Goal: Information Seeking & Learning: Check status

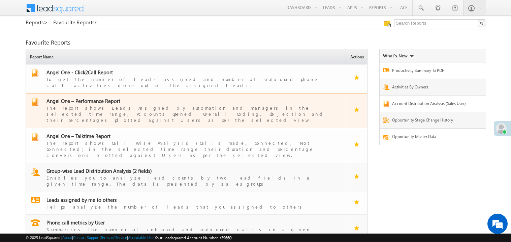
click at [108, 97] on span "Angel One – Performance Report" at bounding box center [84, 100] width 74 height 7
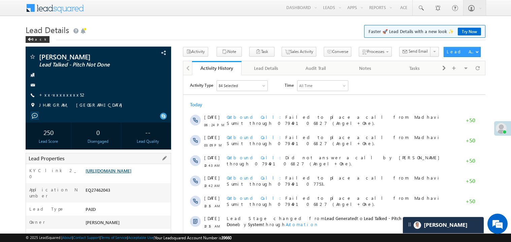
click at [131, 173] on link "https://angelbroking1-pk3em7sa.customui-test.leadsquared.com?leadId=fedd9bba-c0…" at bounding box center [109, 171] width 46 height 6
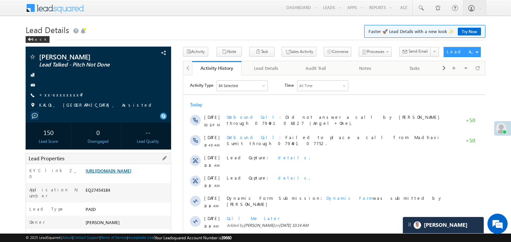
click at [131, 173] on link "https://angelbroking1-pk3em7sa.customui-test.leadsquared.com?leadId=b3e1f5fc-62…" at bounding box center [109, 171] width 46 height 6
